Goal: Information Seeking & Learning: Learn about a topic

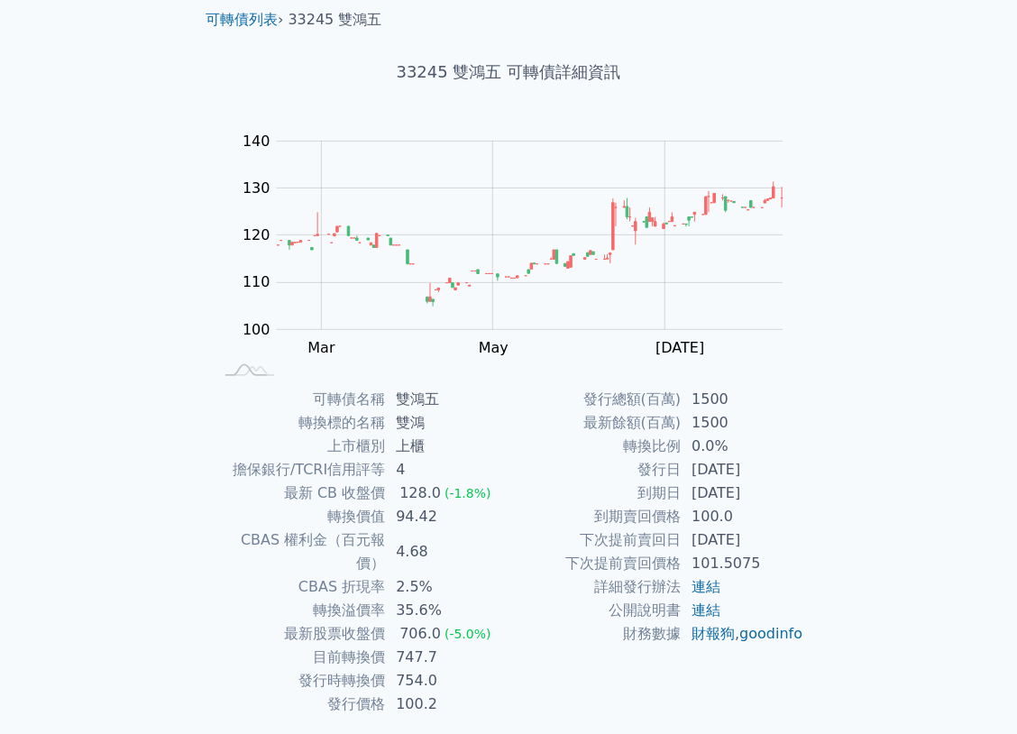
scroll to position [90, 0]
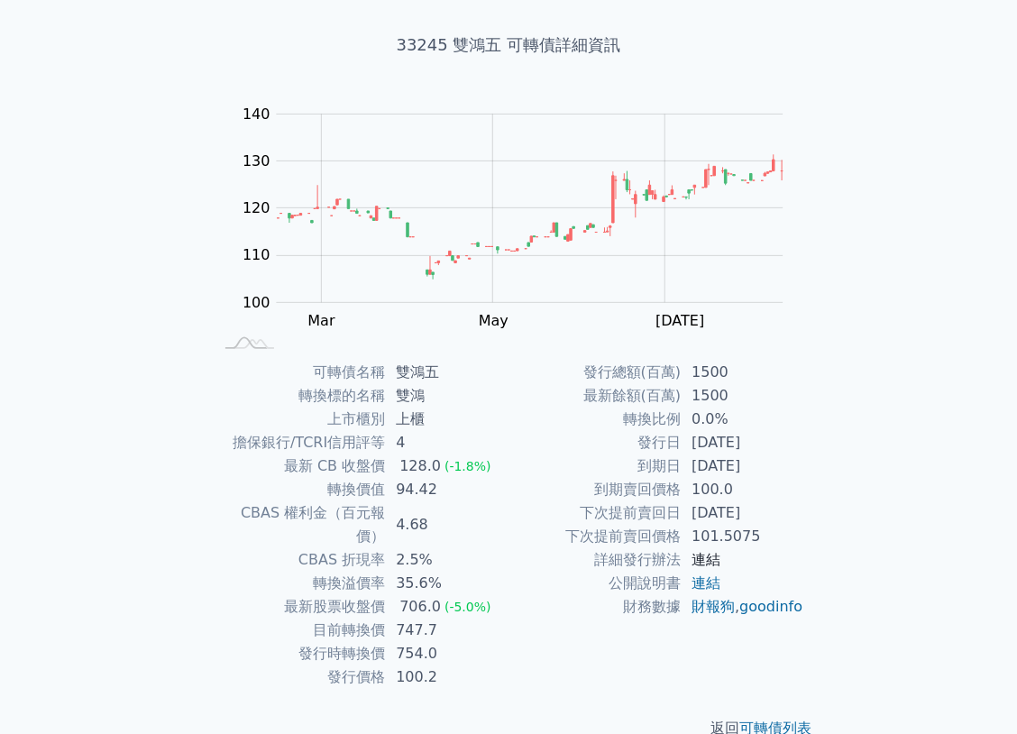
click at [712, 559] on link "連結" at bounding box center [706, 559] width 29 height 17
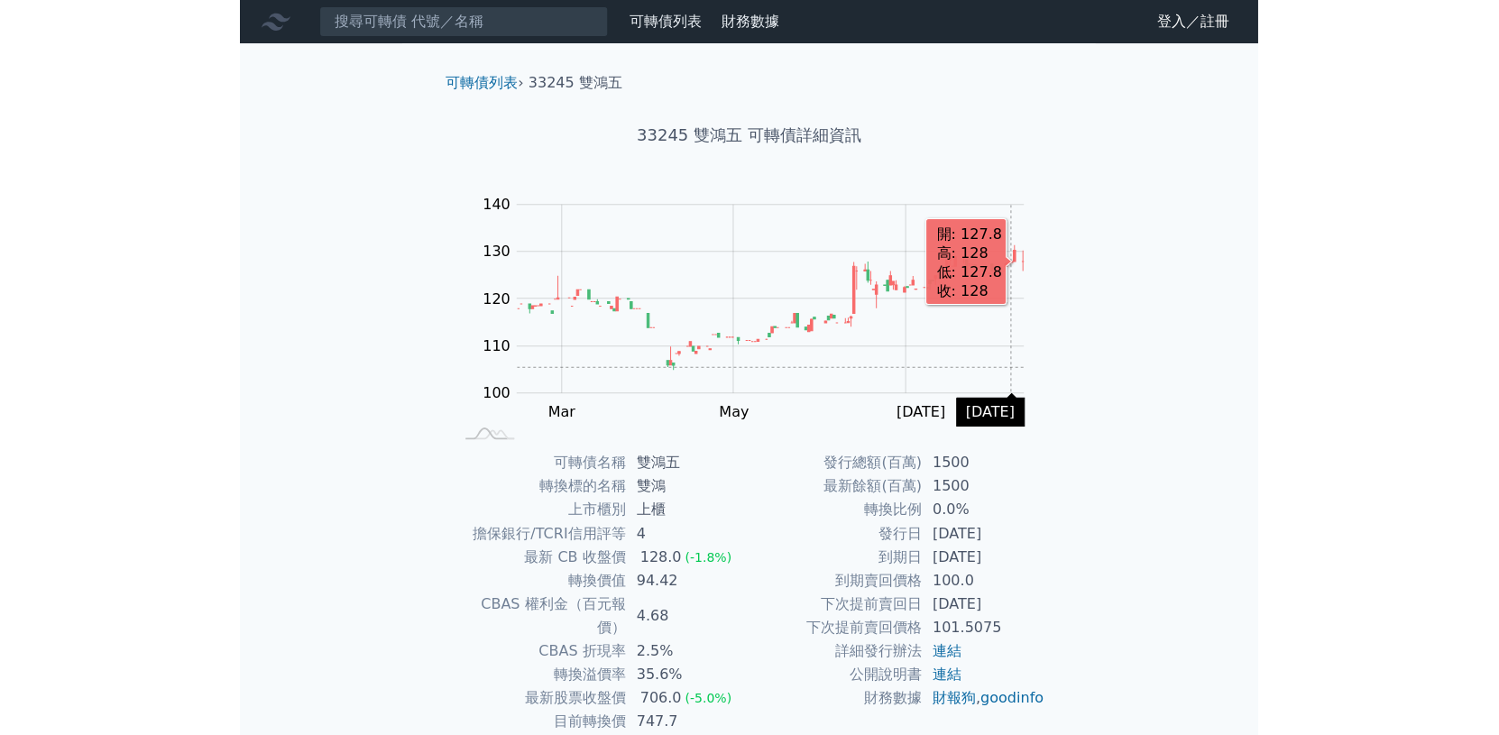
scroll to position [0, 0]
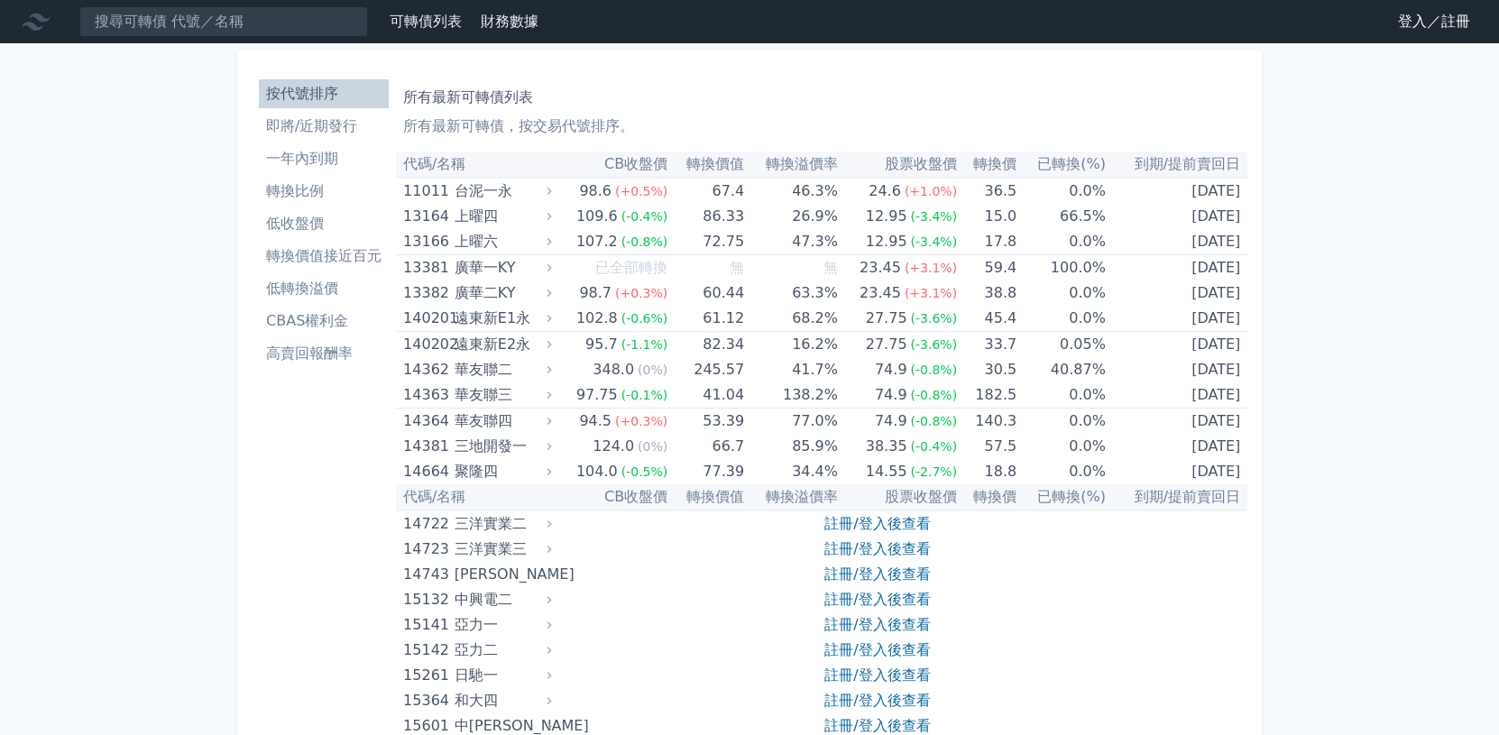
click at [1016, 19] on link "登入／註冊" at bounding box center [1433, 21] width 101 height 29
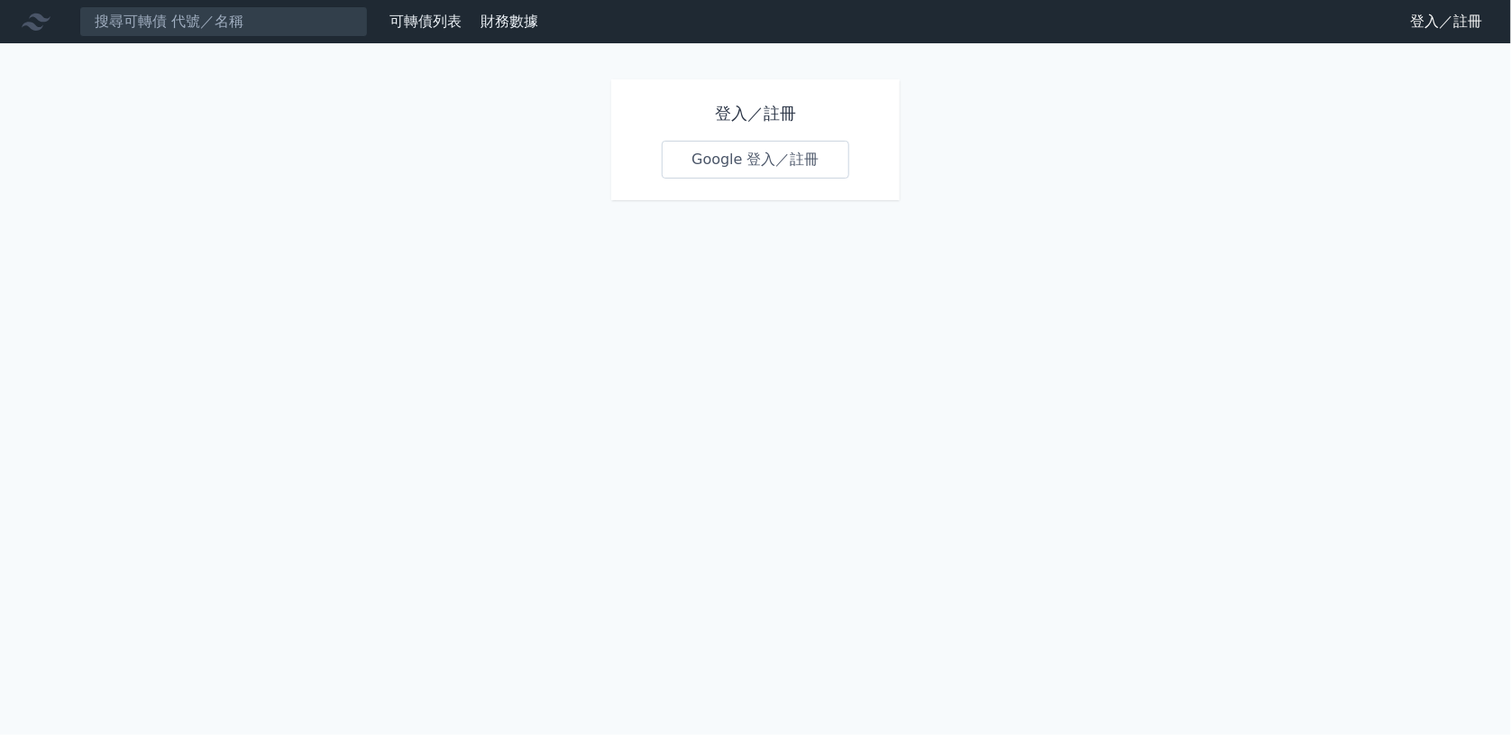
click at [736, 156] on link "Google 登入／註冊" at bounding box center [756, 160] width 188 height 38
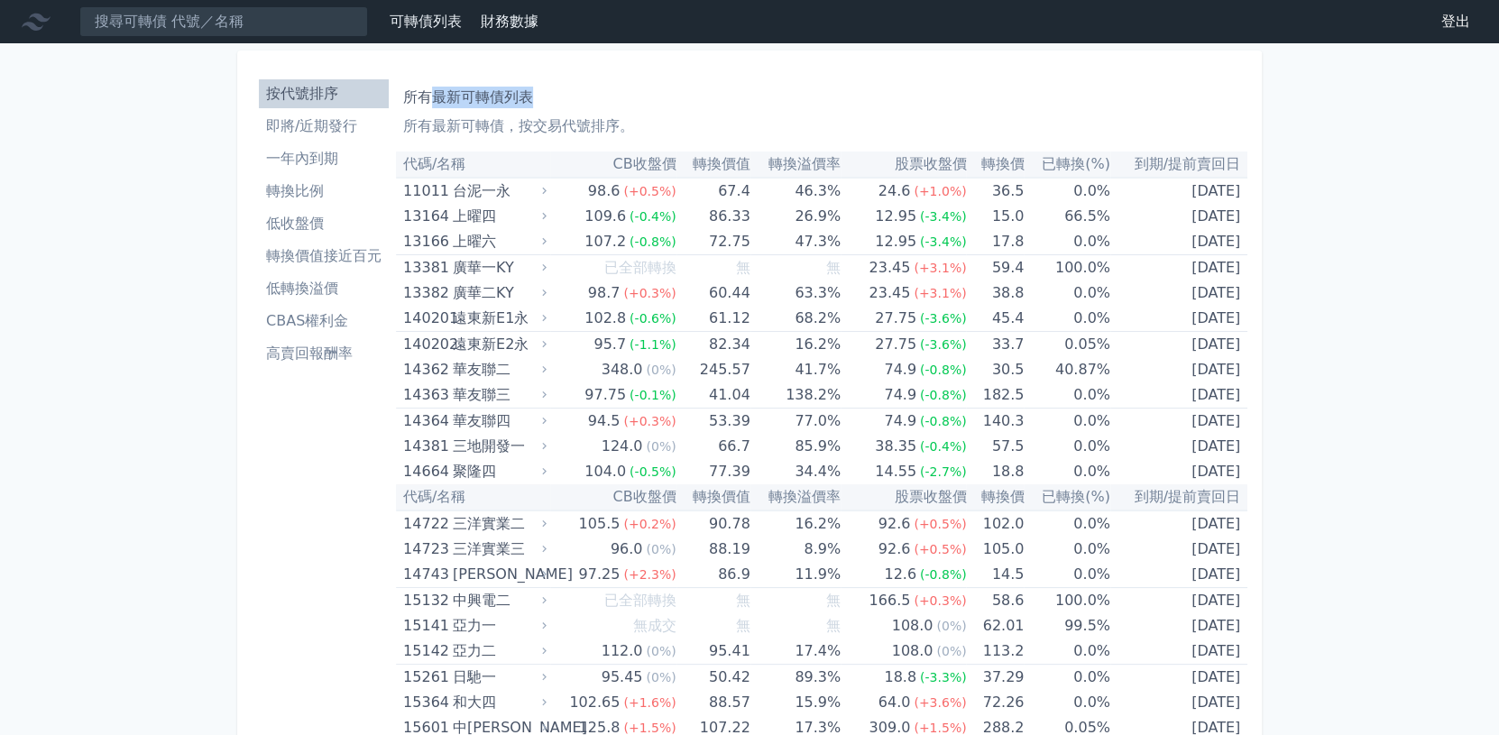
drag, startPoint x: 432, startPoint y: 98, endPoint x: 527, endPoint y: 98, distance: 94.7
click at [527, 98] on h1 "所有最新可轉債列表" at bounding box center [821, 98] width 837 height 22
drag, startPoint x: 437, startPoint y: 97, endPoint x: 531, endPoint y: 96, distance: 93.8
click at [531, 96] on h1 "所有最新可轉債列表" at bounding box center [821, 98] width 837 height 22
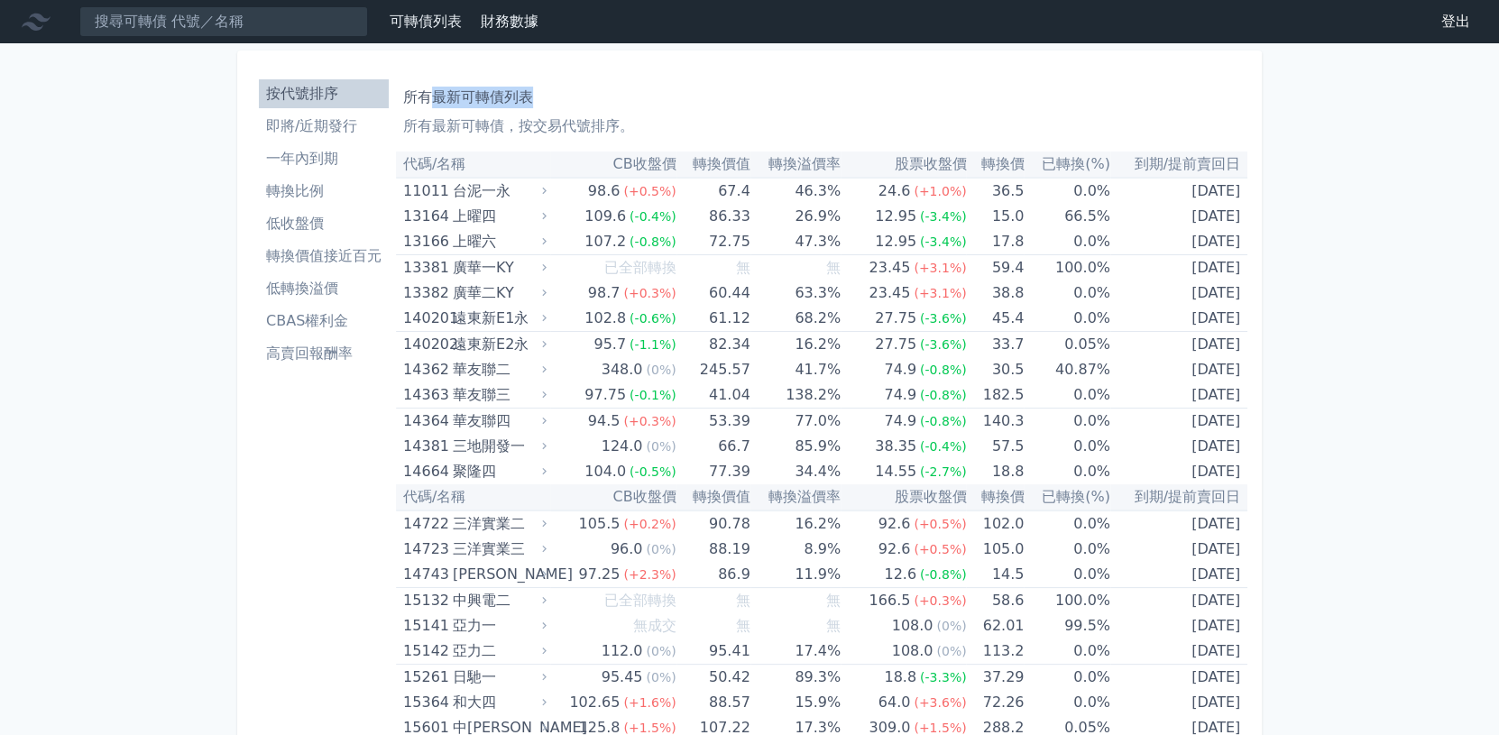
copy h1 "最新可轉債列表"
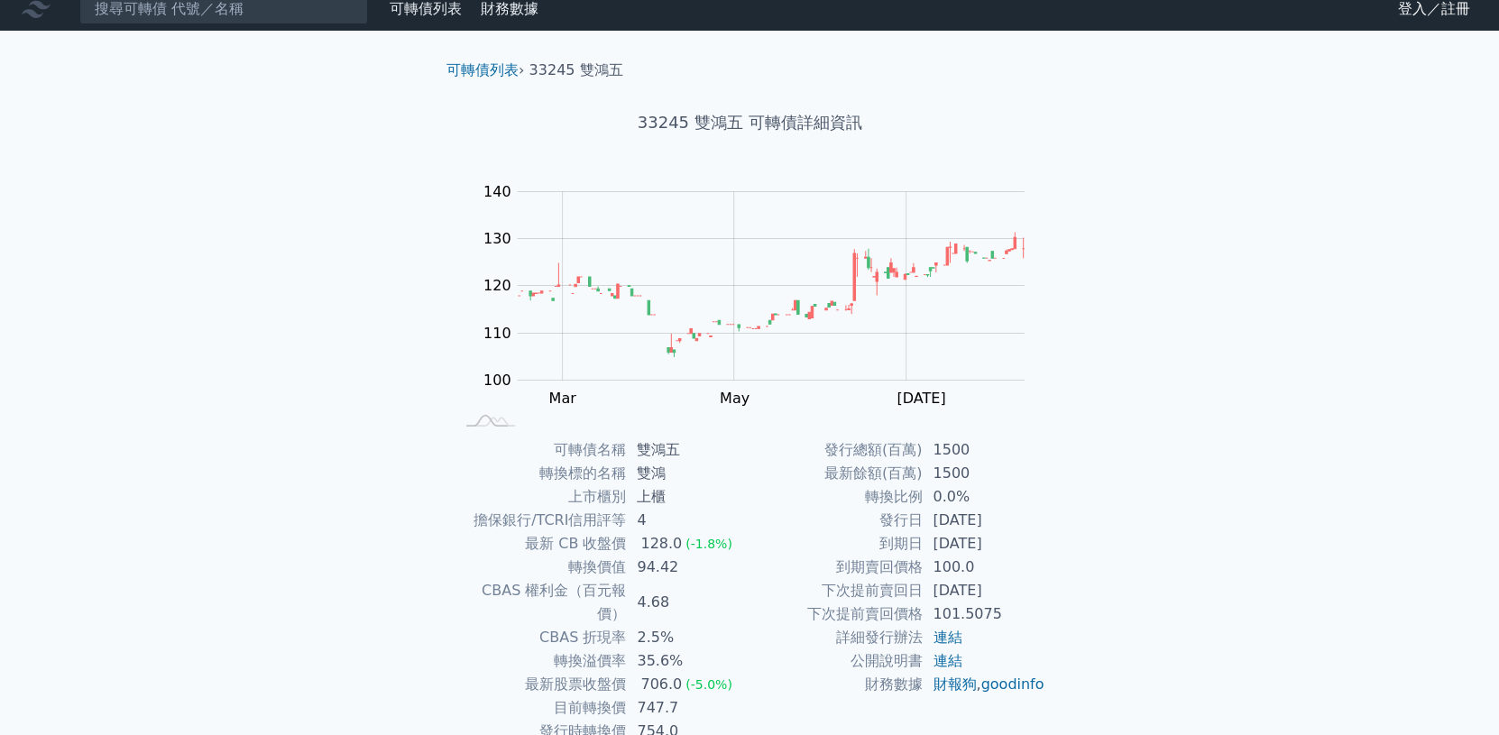
scroll to position [90, 0]
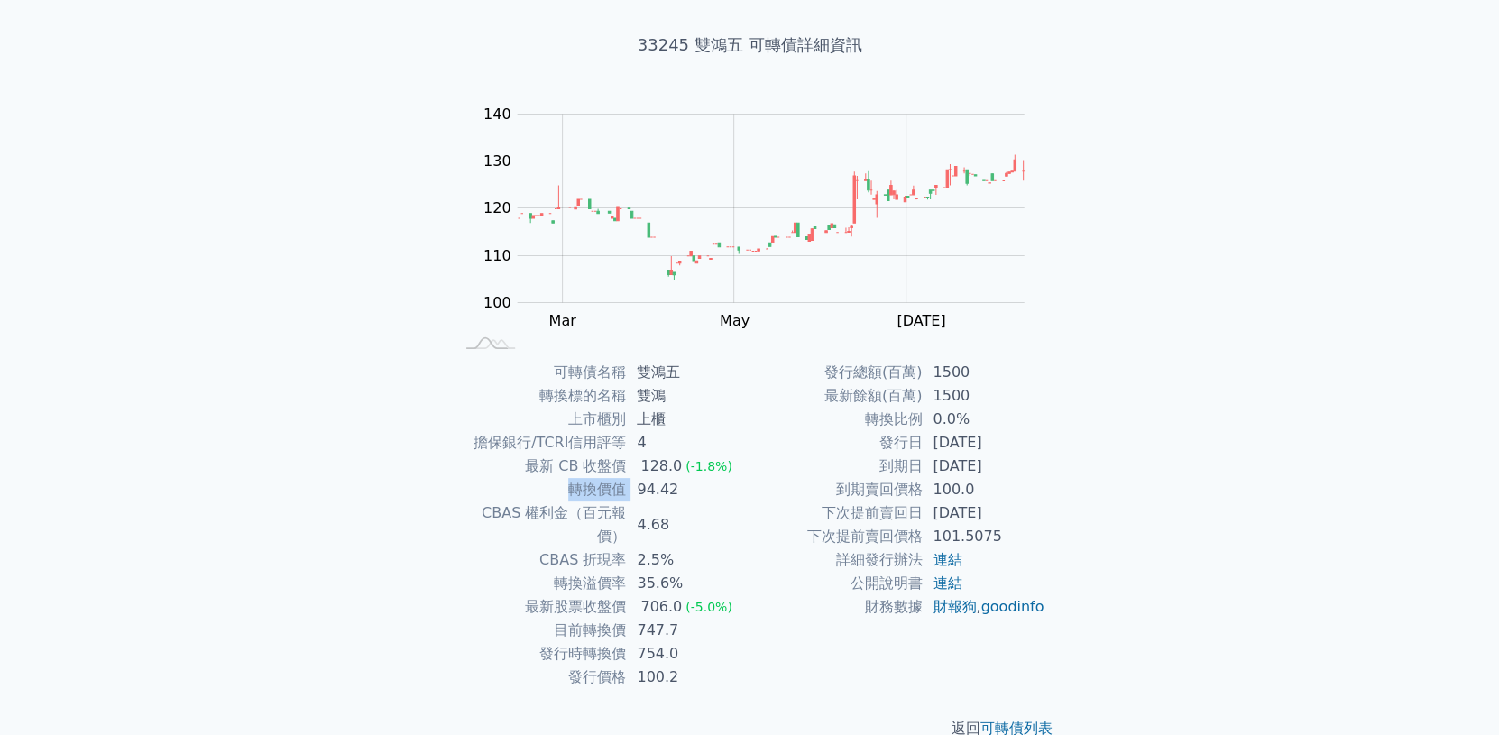
drag, startPoint x: 570, startPoint y: 493, endPoint x: 629, endPoint y: 490, distance: 59.6
click at [629, 490] on tr "轉換價值 94.42" at bounding box center [602, 489] width 296 height 23
click at [1217, 515] on div "可轉債列表 財務數據 可轉債列表 財務數據 登入／註冊 登入／註冊 可轉債列表 › 33245 雙鴻五 33245 雙鴻五 可轉債詳細資訊 Zoom Out …" at bounding box center [749, 339] width 1499 height 859
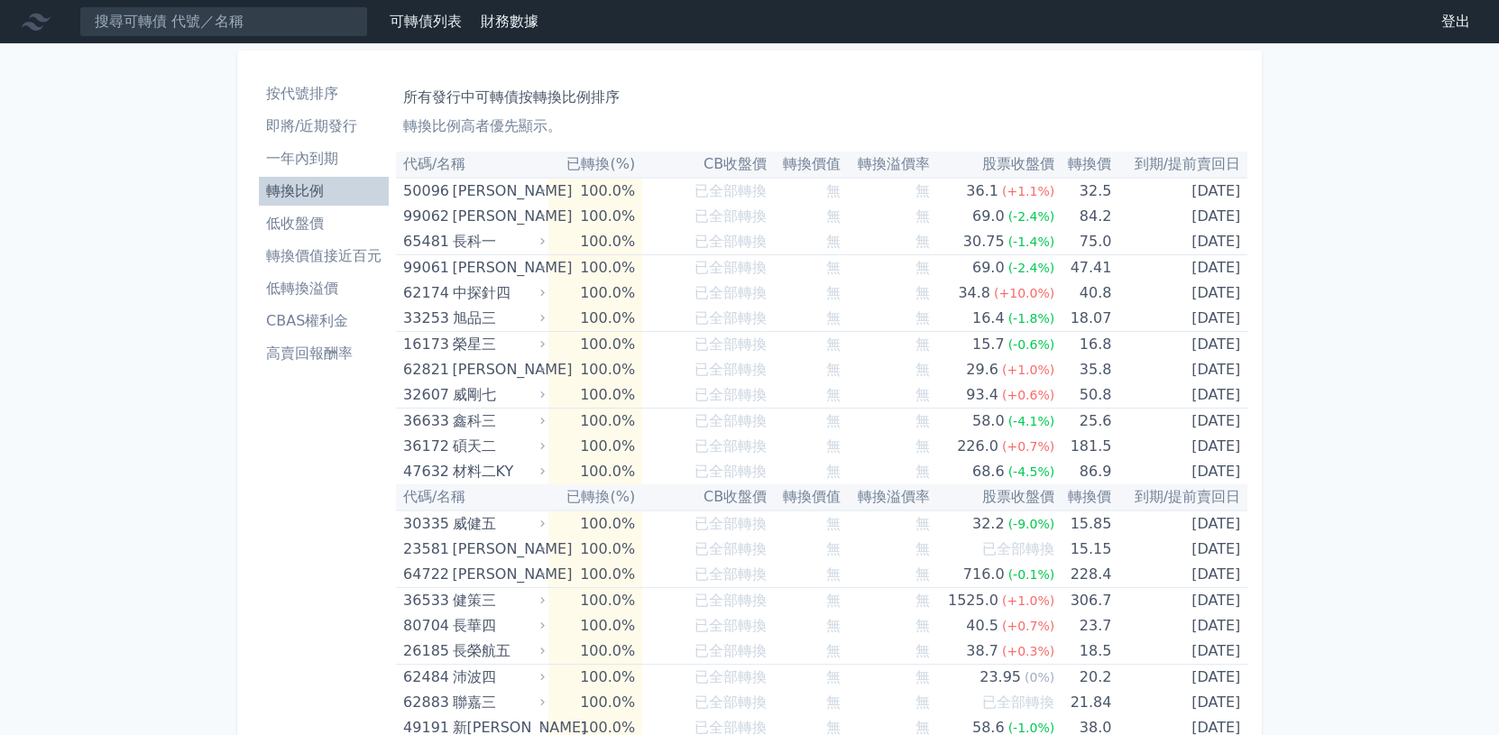
click at [340, 255] on li "轉換價值接近百元" at bounding box center [324, 256] width 130 height 22
